Goal: Transaction & Acquisition: Purchase product/service

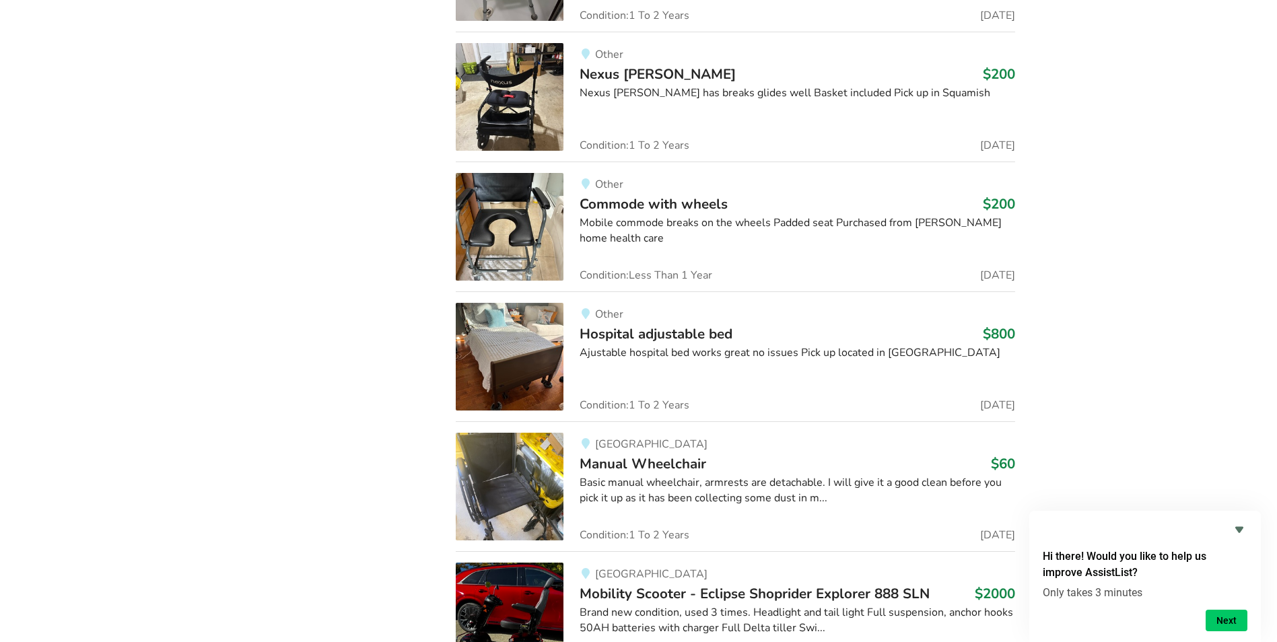
scroll to position [4313, 0]
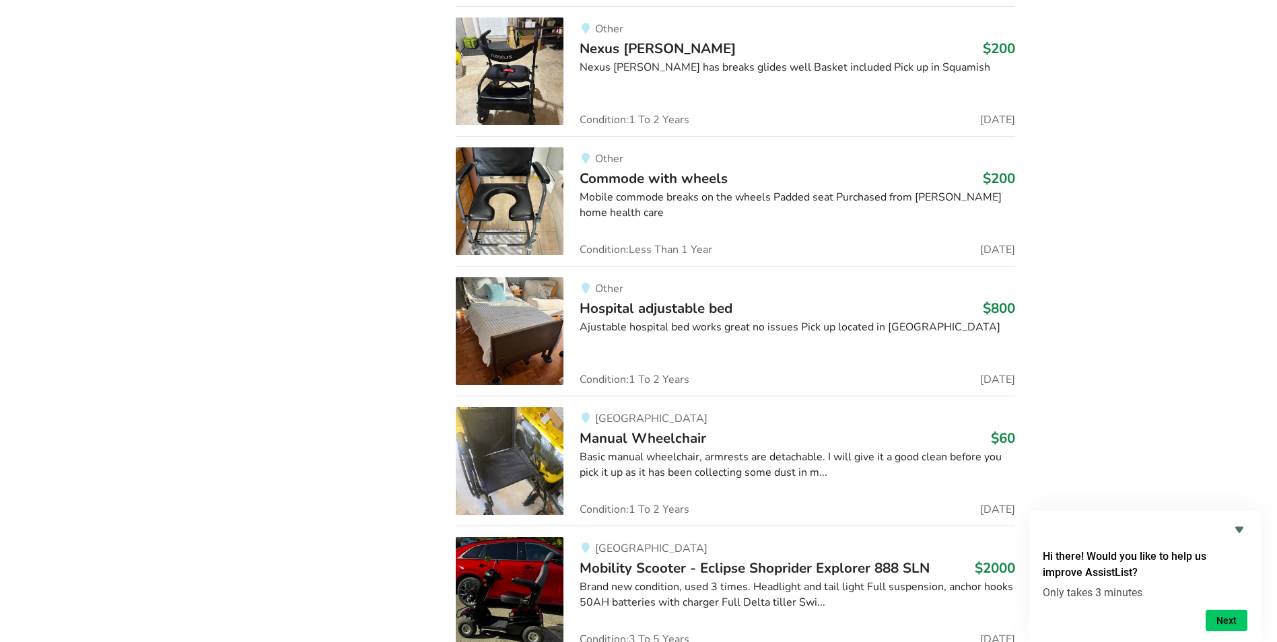
click at [486, 432] on img at bounding box center [510, 461] width 108 height 108
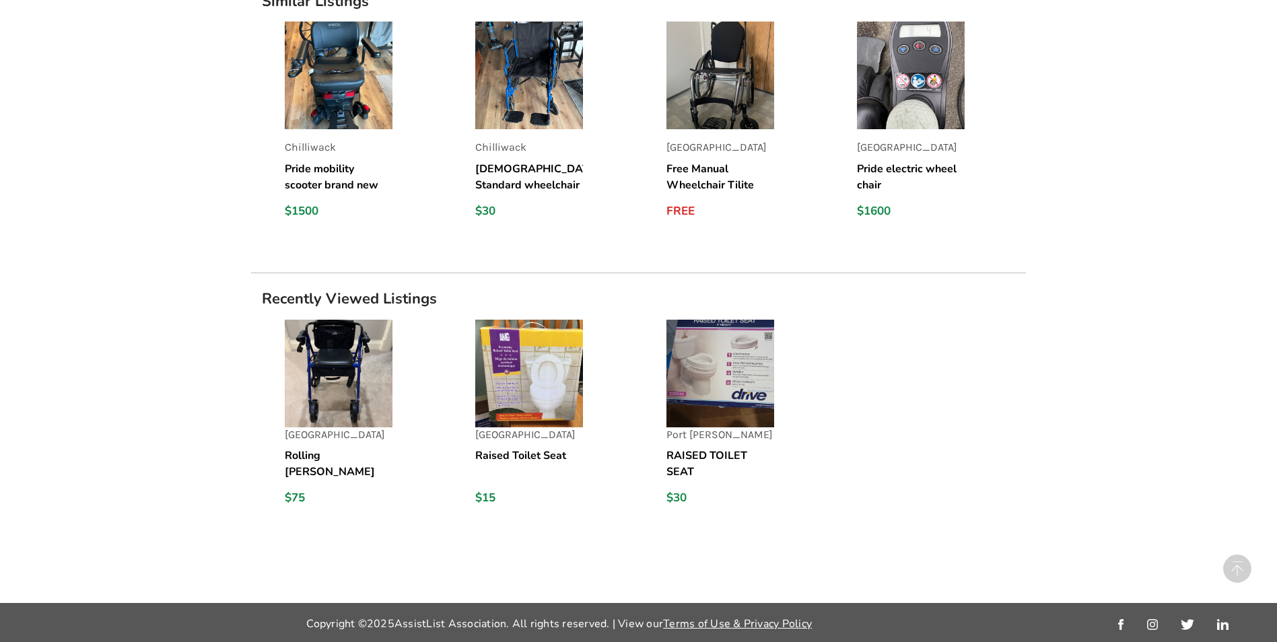
scroll to position [1187, 0]
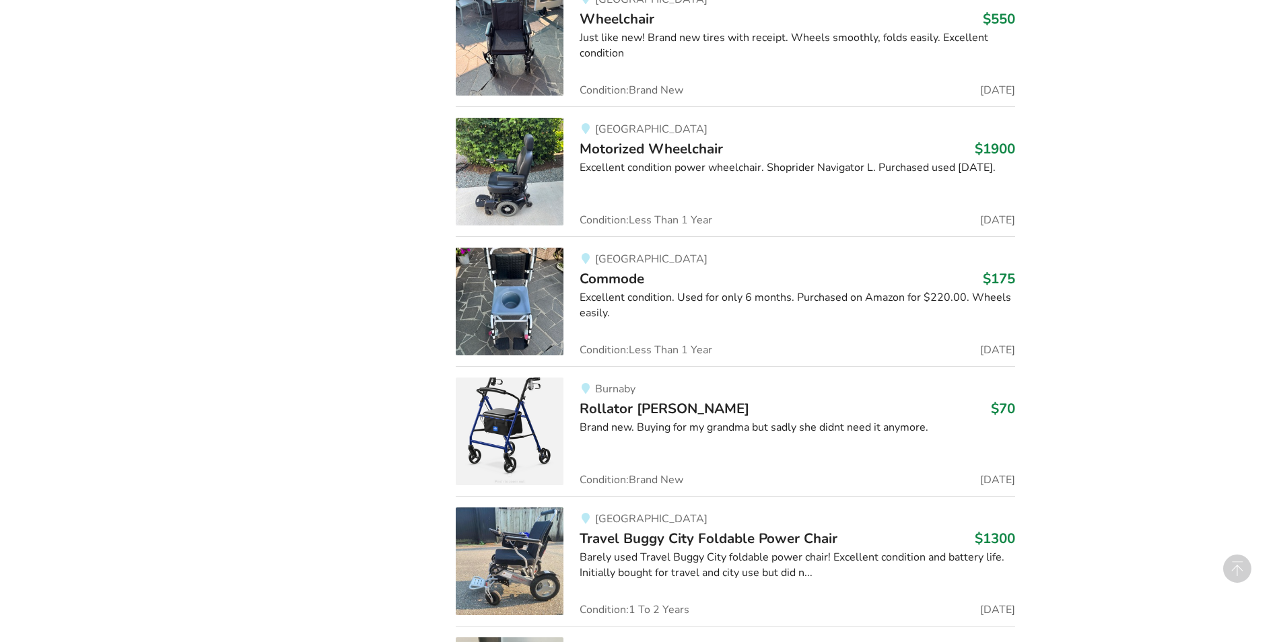
scroll to position [5923, 0]
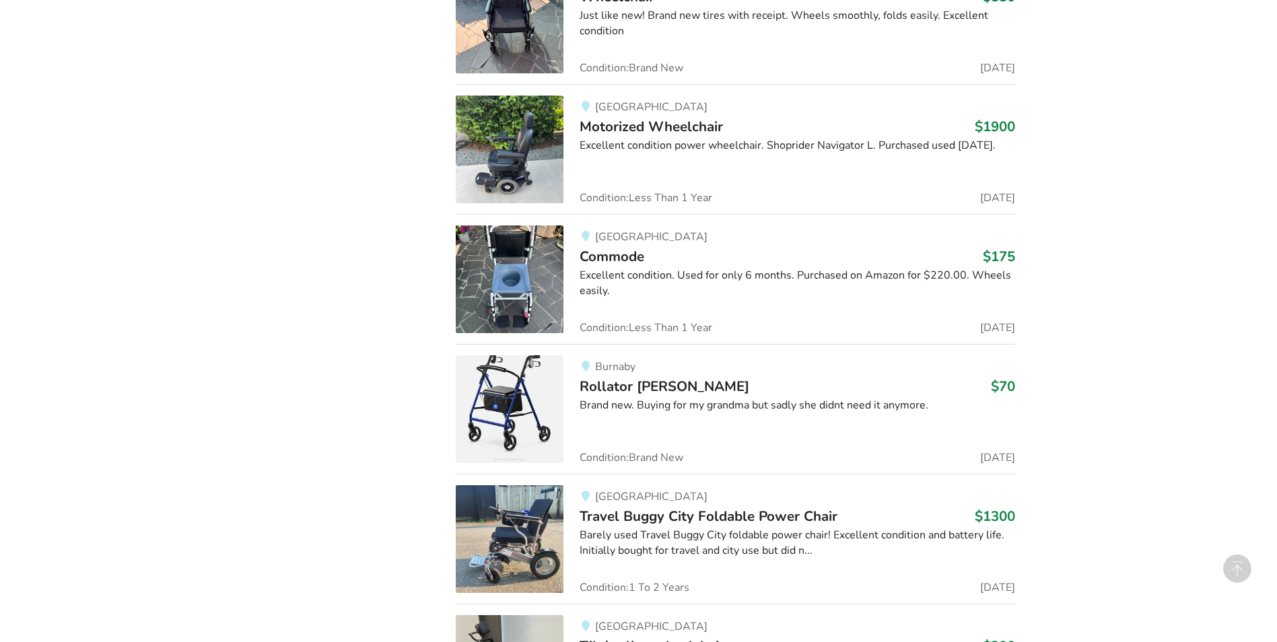
click at [505, 372] on img at bounding box center [510, 409] width 108 height 108
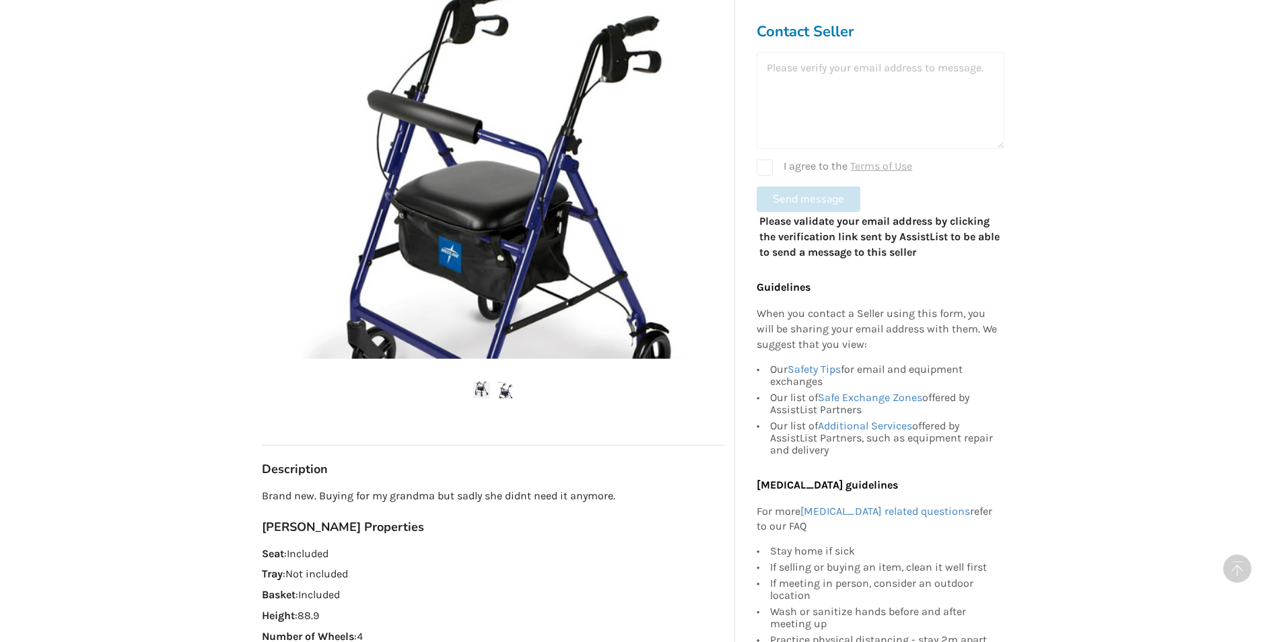
scroll to position [337, 0]
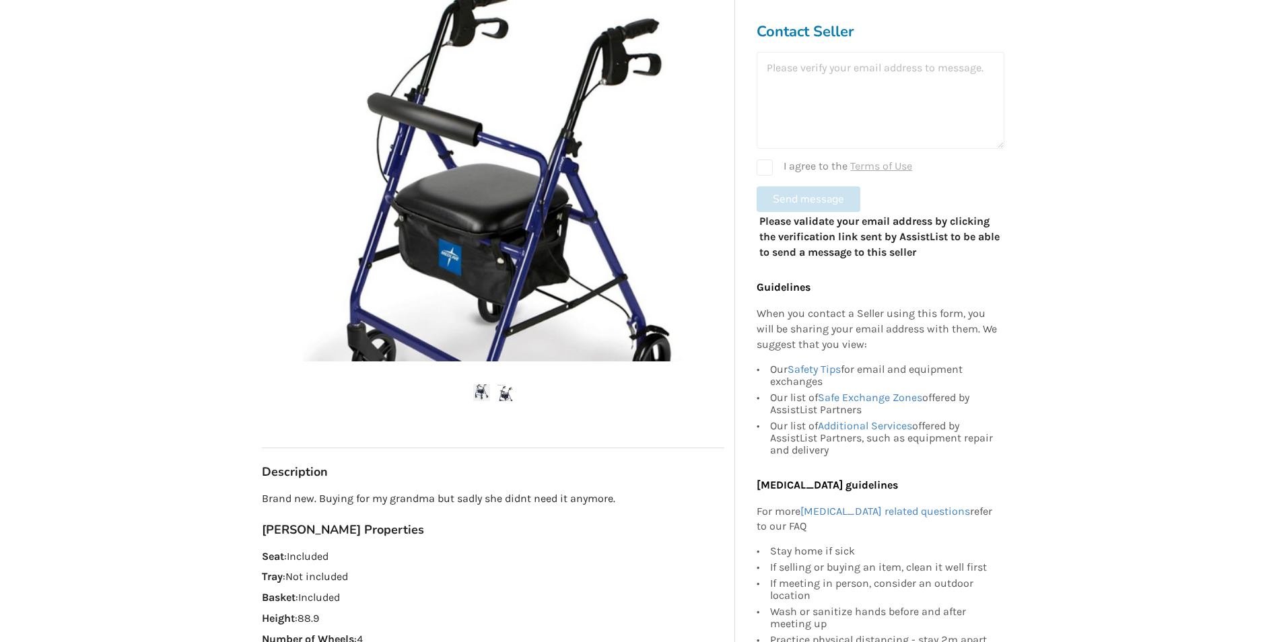
click at [503, 393] on img at bounding box center [505, 392] width 17 height 17
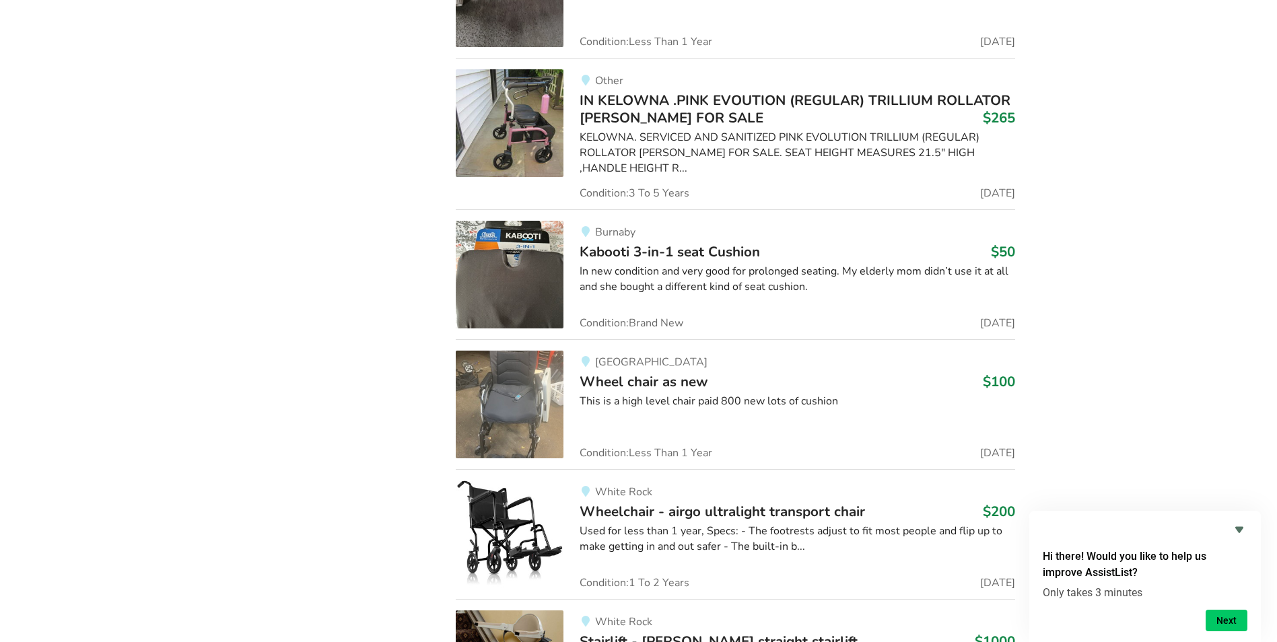
scroll to position [9264, 0]
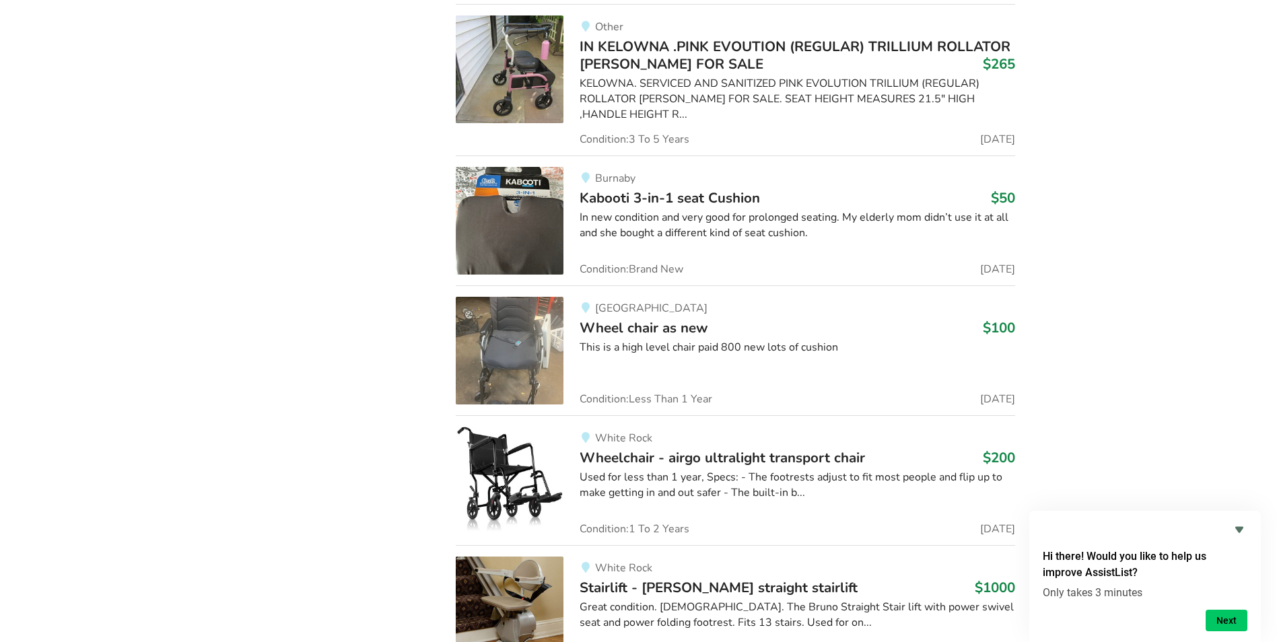
click at [506, 314] on img at bounding box center [510, 351] width 108 height 108
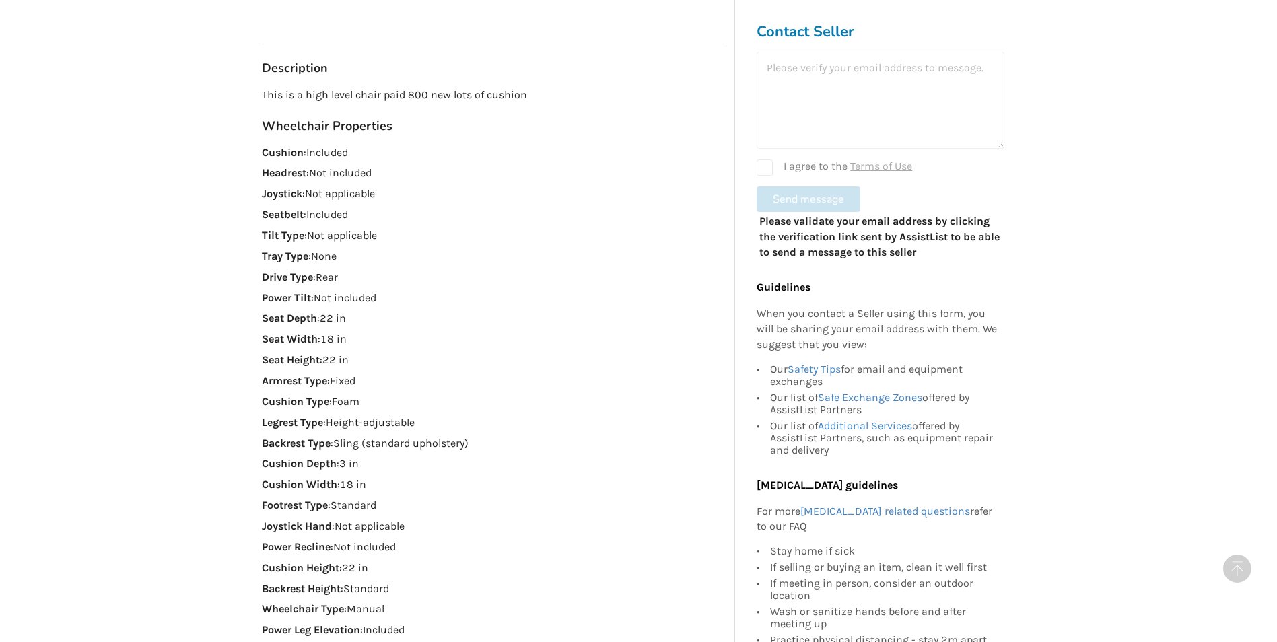
scroll to position [808, 0]
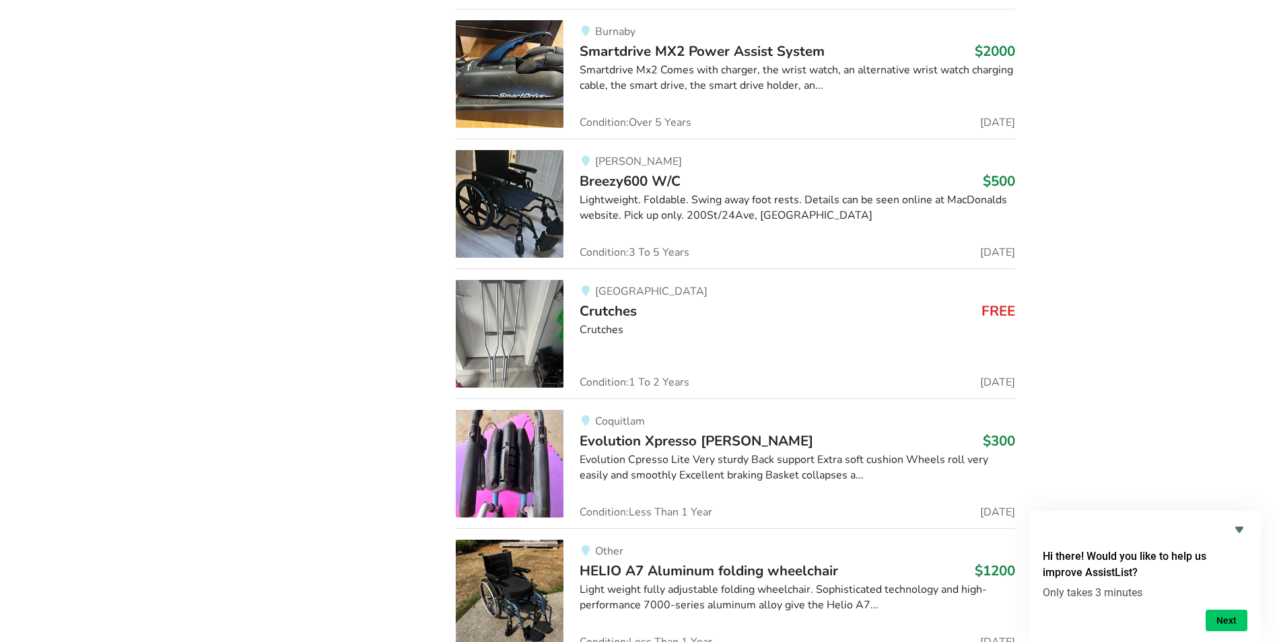
scroll to position [23546, 0]
